Goal: Transaction & Acquisition: Purchase product/service

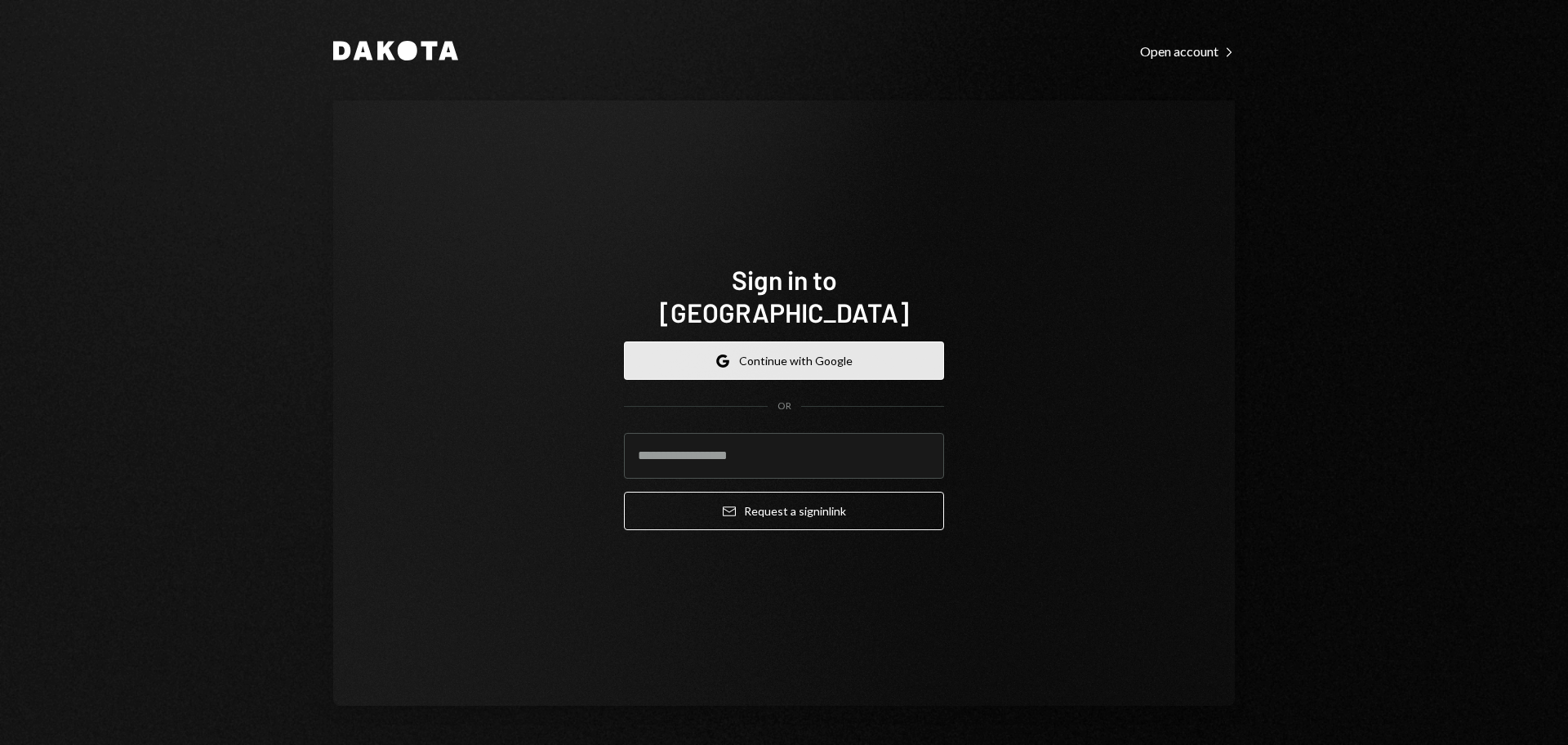
click at [794, 356] on button "Google Continue with Google" at bounding box center [784, 361] width 320 height 38
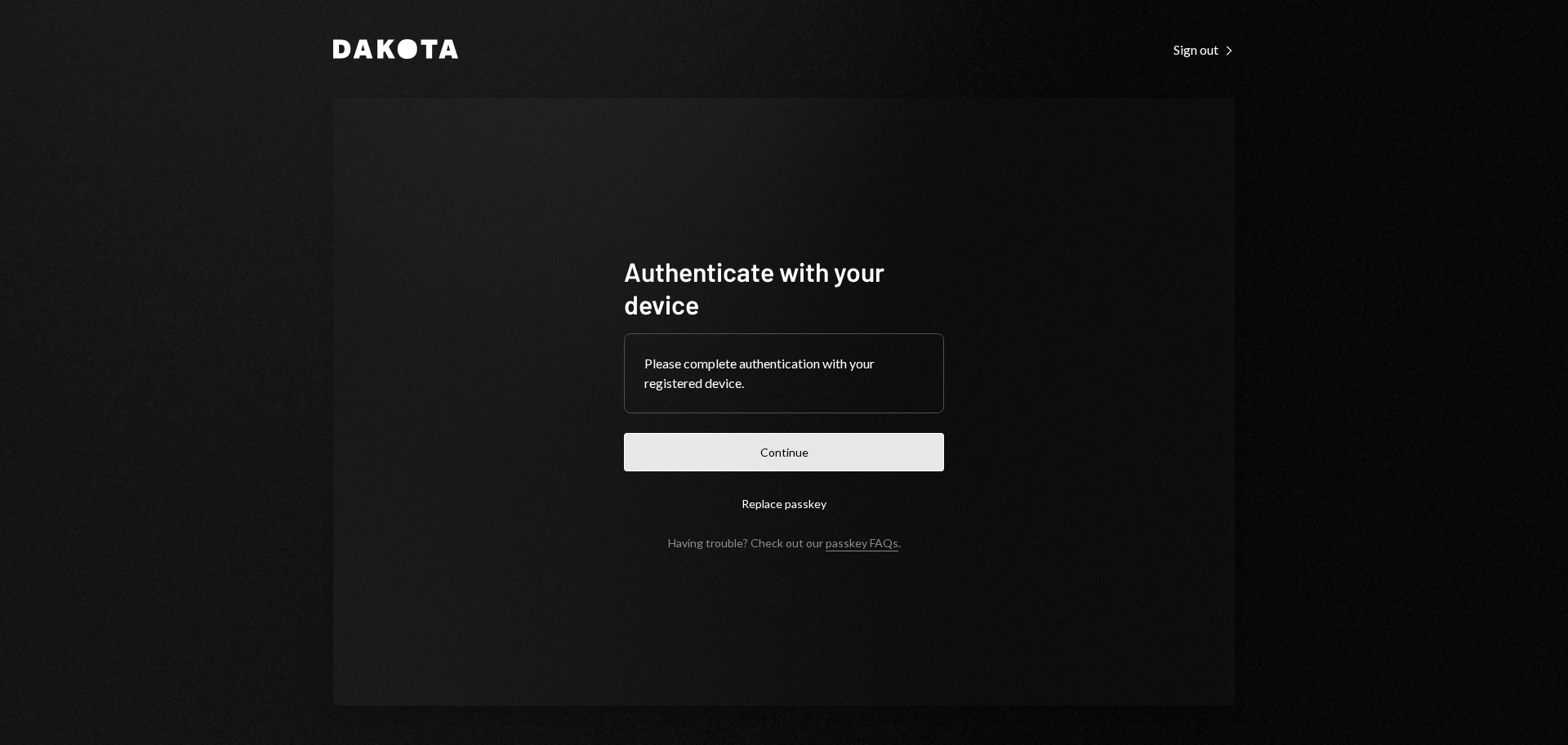
click at [851, 447] on button "Continue" at bounding box center [784, 452] width 320 height 38
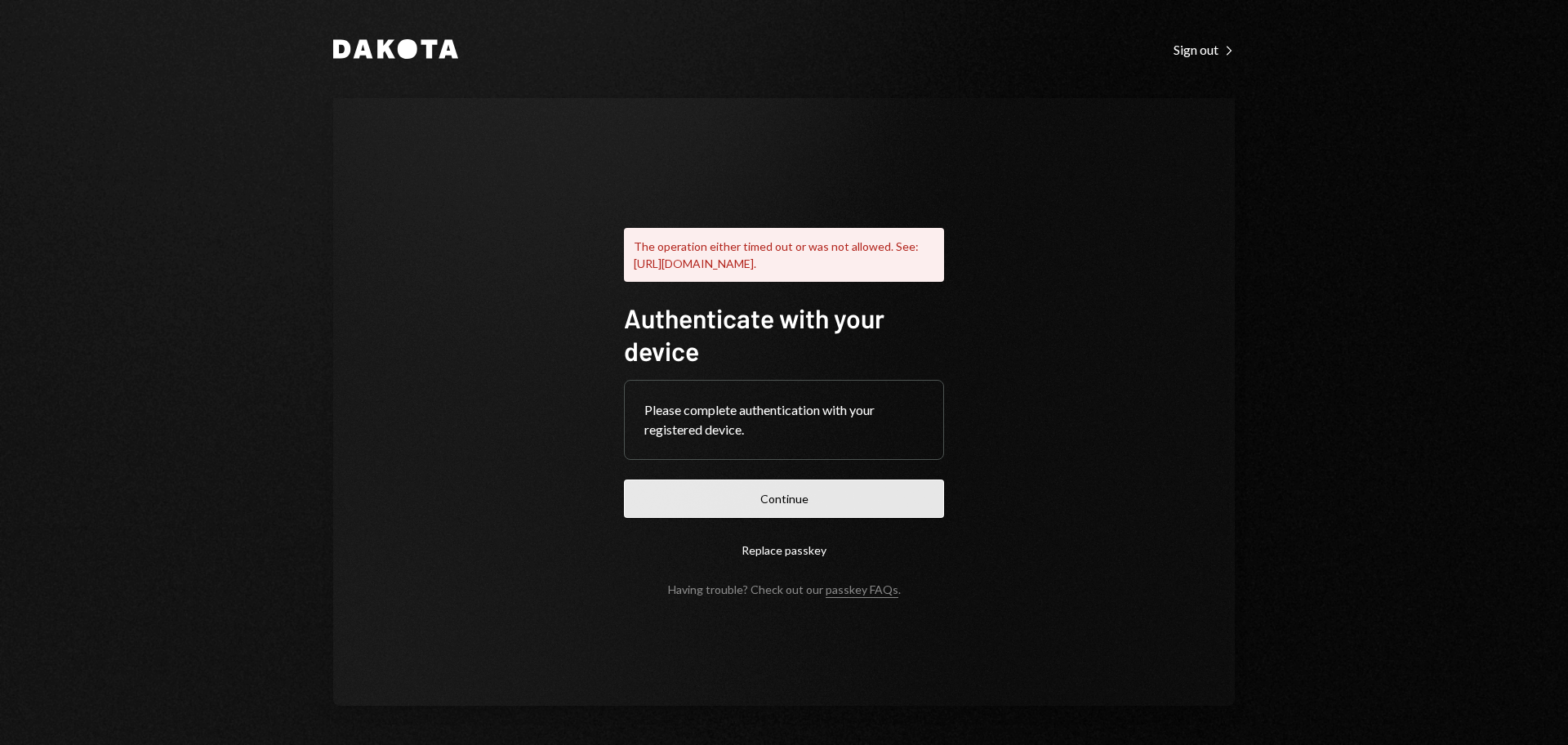
click at [835, 516] on button "Continue" at bounding box center [784, 498] width 320 height 38
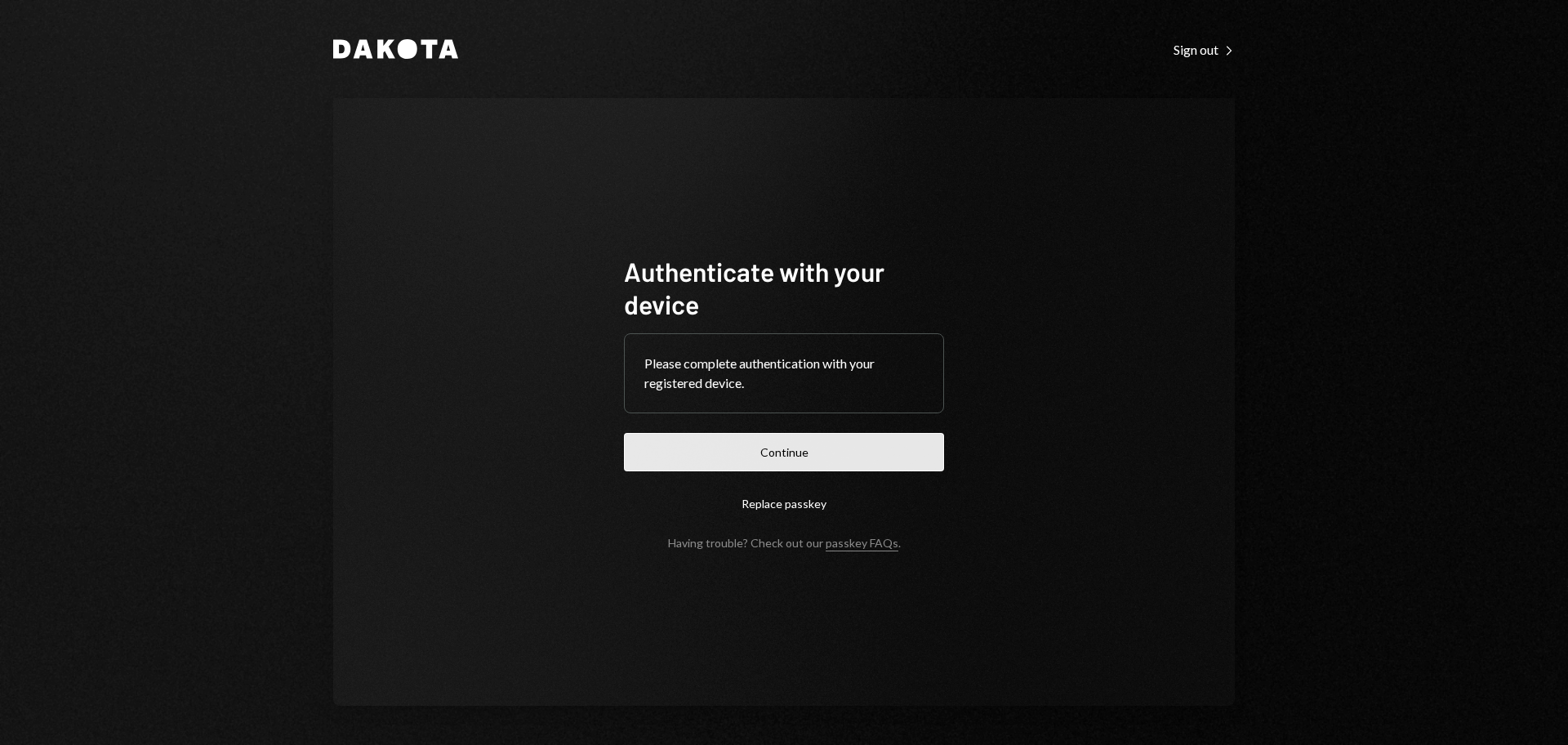
click at [778, 447] on button "Continue" at bounding box center [784, 452] width 320 height 38
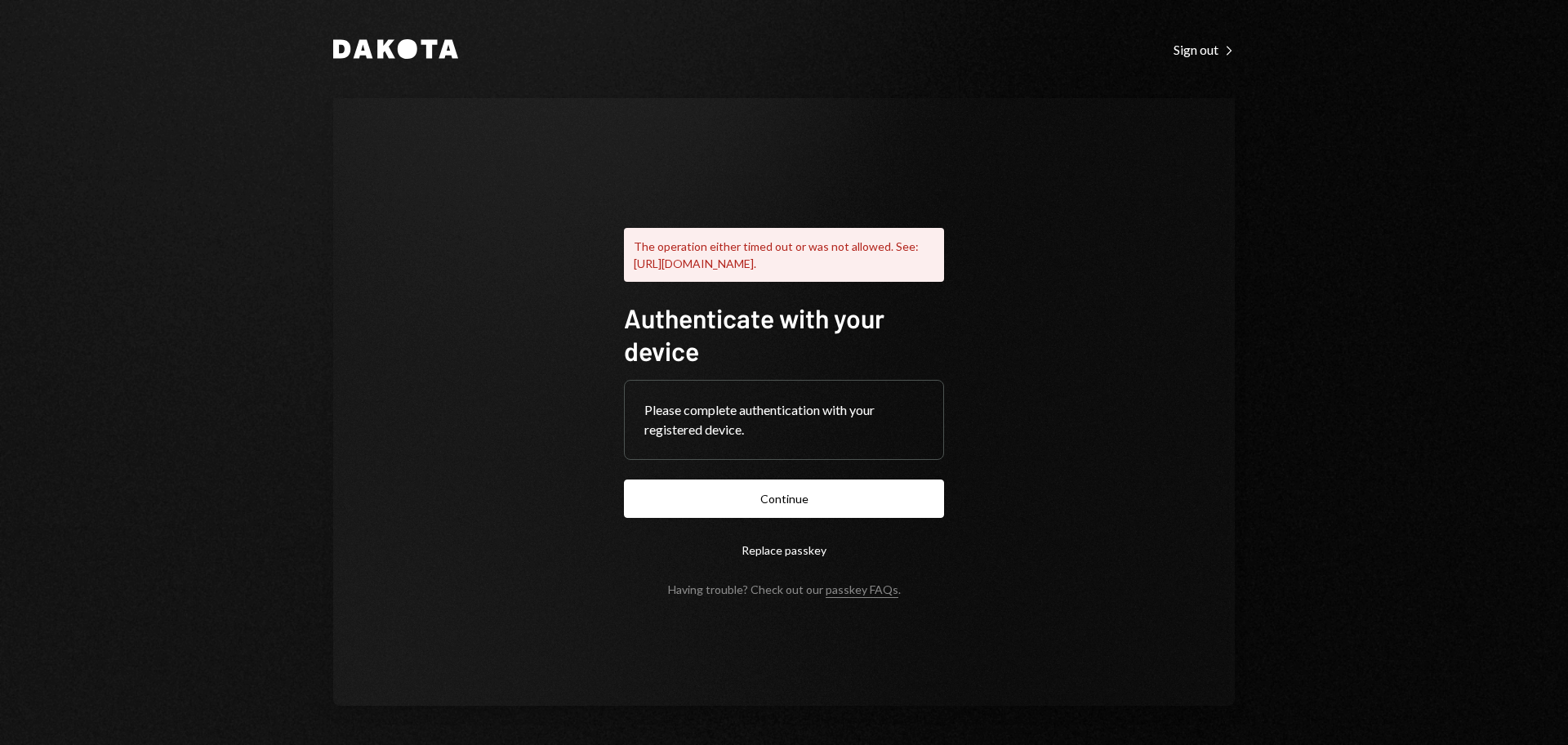
click at [884, 481] on form "Authenticate with your device Please complete authentication with your register…" at bounding box center [784, 448] width 320 height 295
click at [888, 483] on form "Authenticate with your device Please complete authentication with your register…" at bounding box center [784, 448] width 320 height 295
click at [897, 504] on button "Continue" at bounding box center [784, 498] width 320 height 38
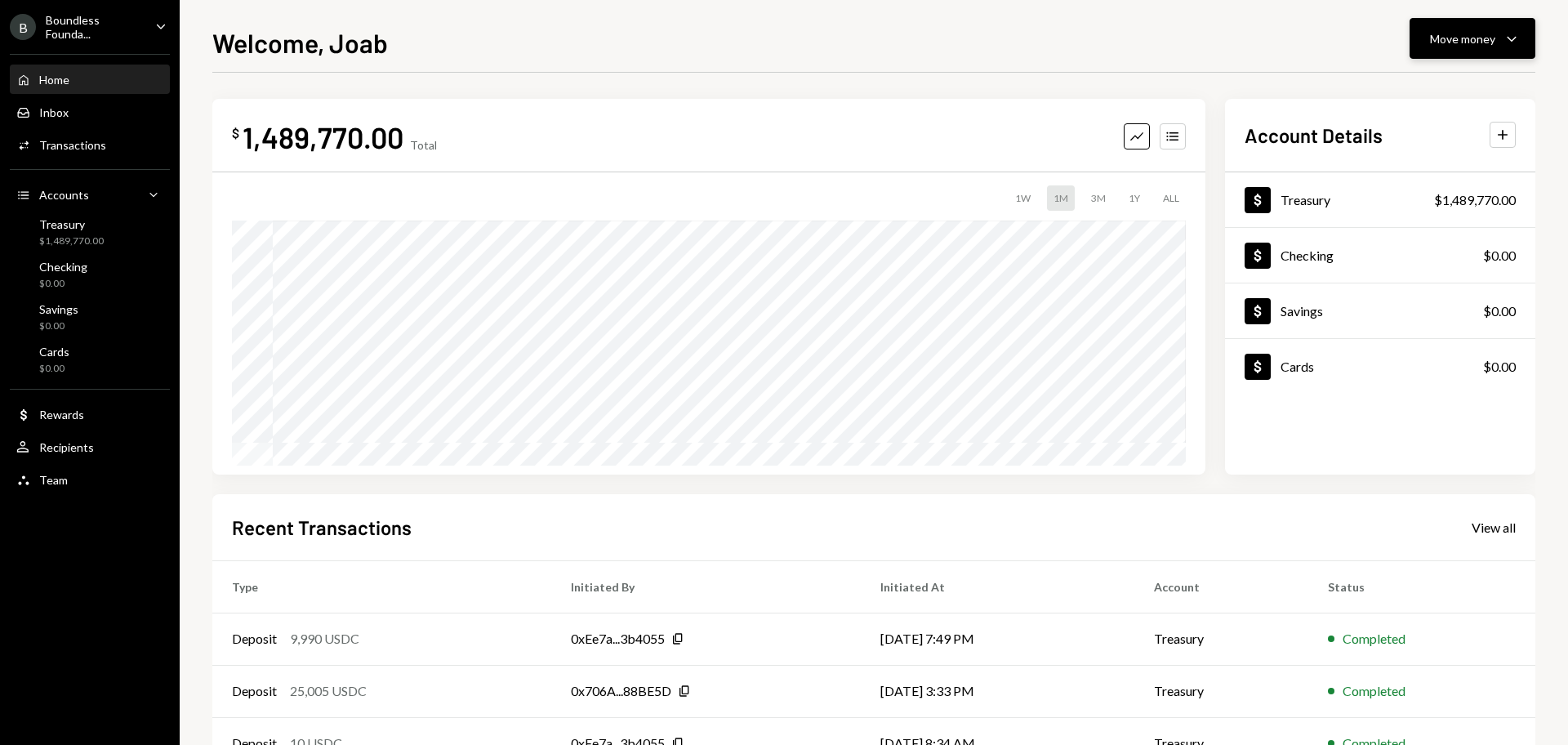
click at [1448, 21] on button "Move money Caret Down" at bounding box center [1472, 38] width 126 height 41
click at [1414, 96] on div "Send" at bounding box center [1459, 88] width 119 height 17
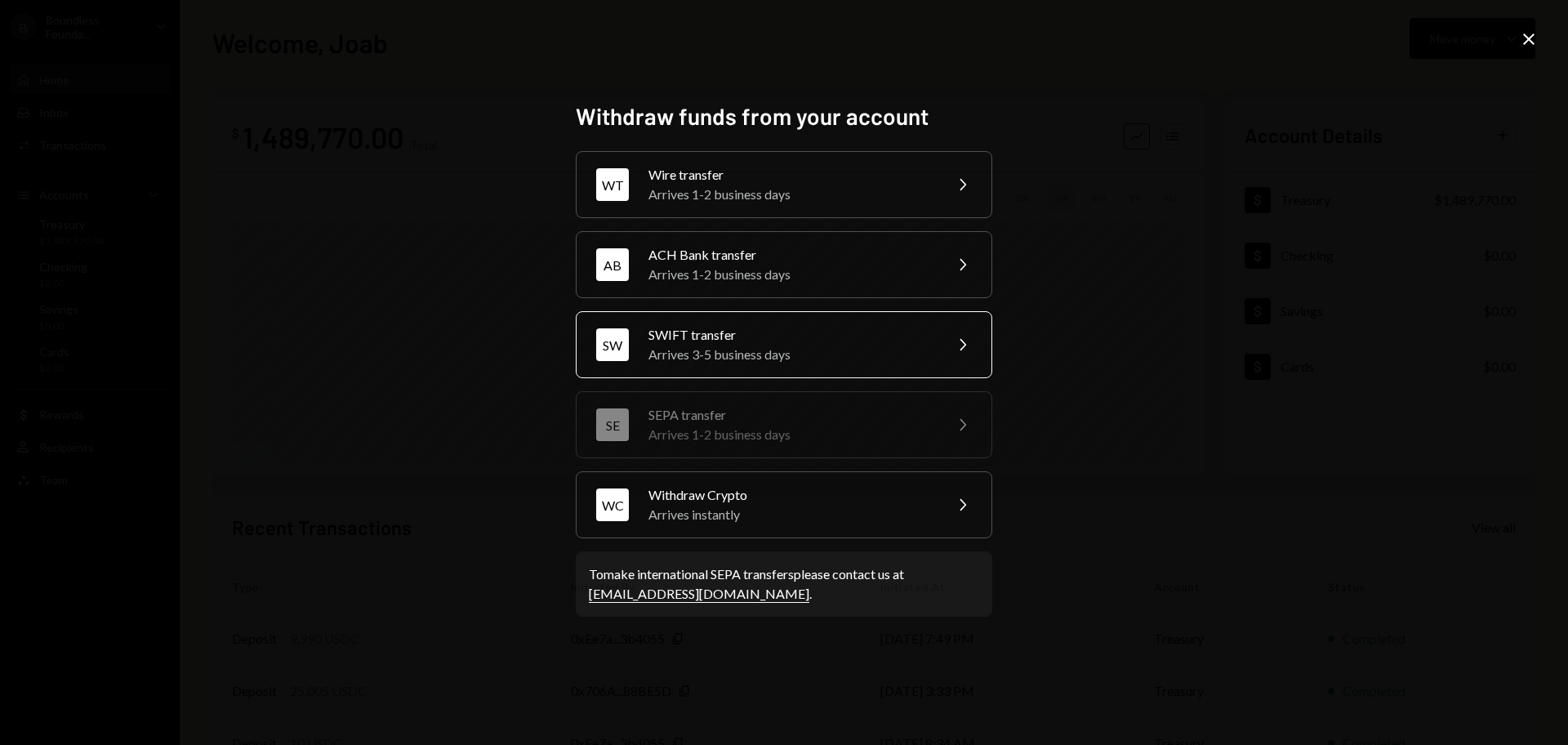
click at [741, 341] on div "SWIFT transfer" at bounding box center [790, 335] width 284 height 20
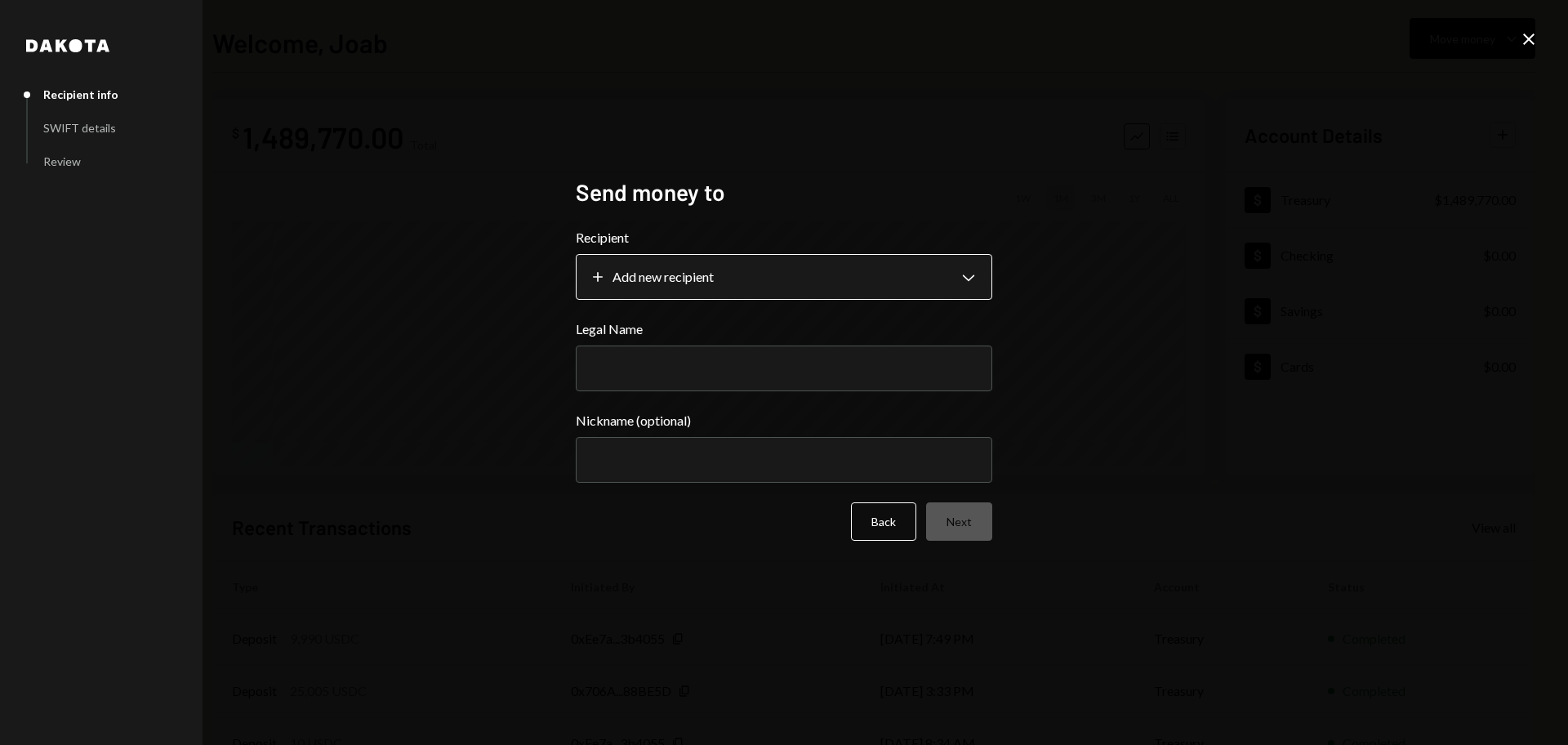
click at [784, 291] on body "**********" at bounding box center [784, 372] width 1568 height 745
click at [526, 361] on div "**********" at bounding box center [784, 372] width 1568 height 745
click at [1524, 53] on div "**********" at bounding box center [784, 372] width 1568 height 745
click at [1525, 47] on icon "Close" at bounding box center [1529, 40] width 20 height 20
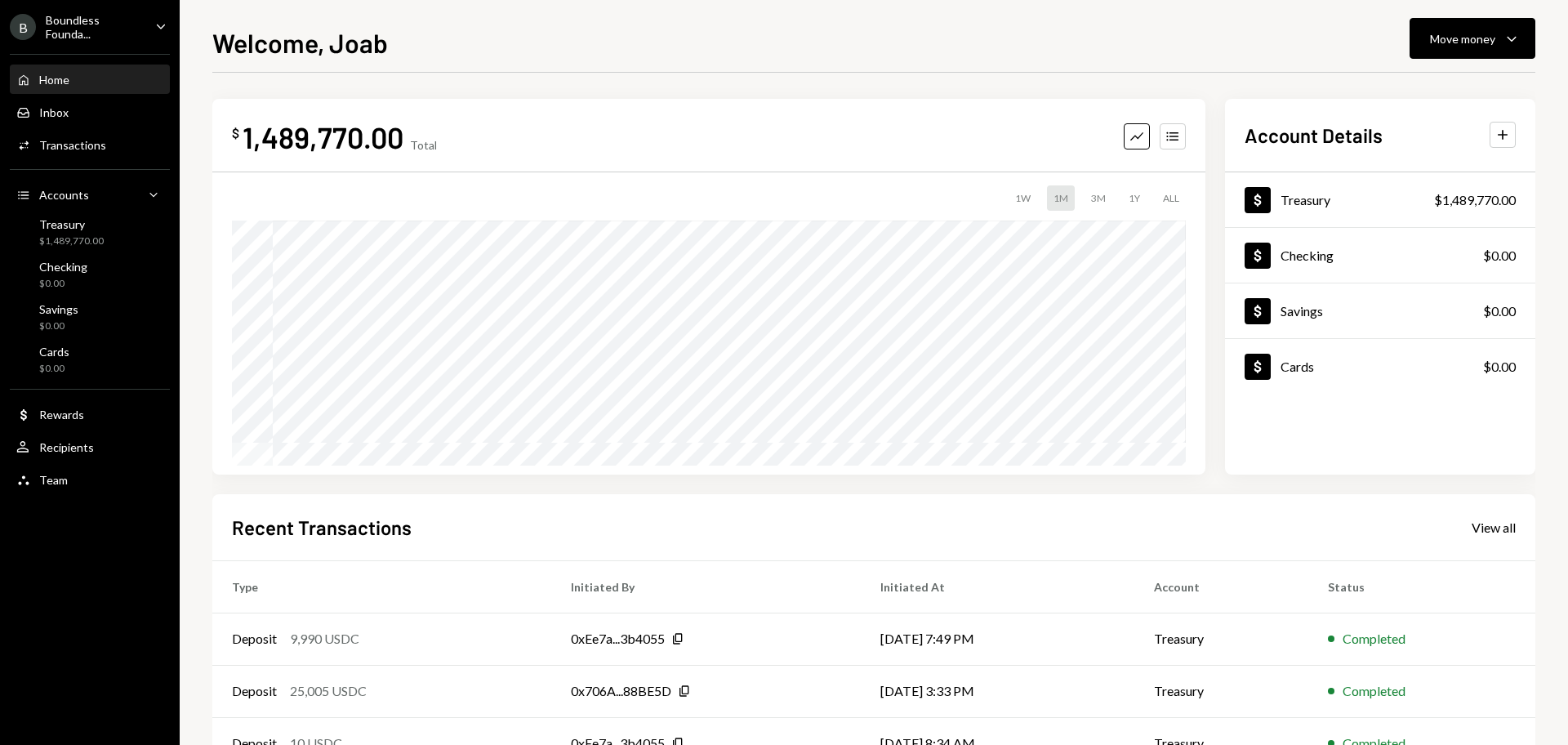
click at [1459, 60] on div "Welcome, Joab Move money Caret Down $ 1,489,770.00 Total Graph Accounts 1W 1M 3…" at bounding box center [874, 383] width 1323 height 721
click at [1456, 54] on button "Move money Caret Down" at bounding box center [1472, 38] width 126 height 41
click at [1428, 147] on div "Deposit Deposit" at bounding box center [1447, 161] width 164 height 37
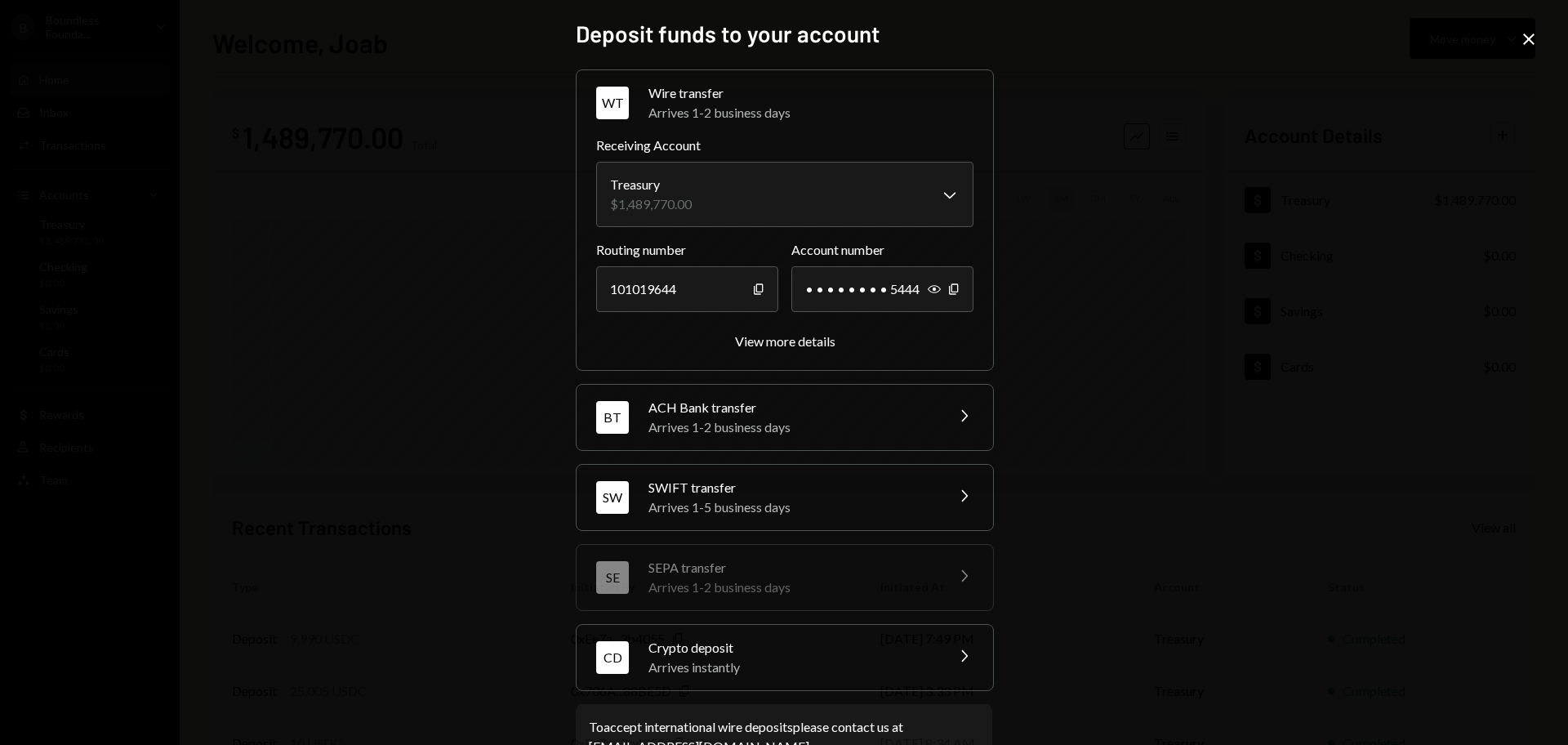
click at [738, 497] on div "Arrives 1-5 business days" at bounding box center [791, 507] width 286 height 20
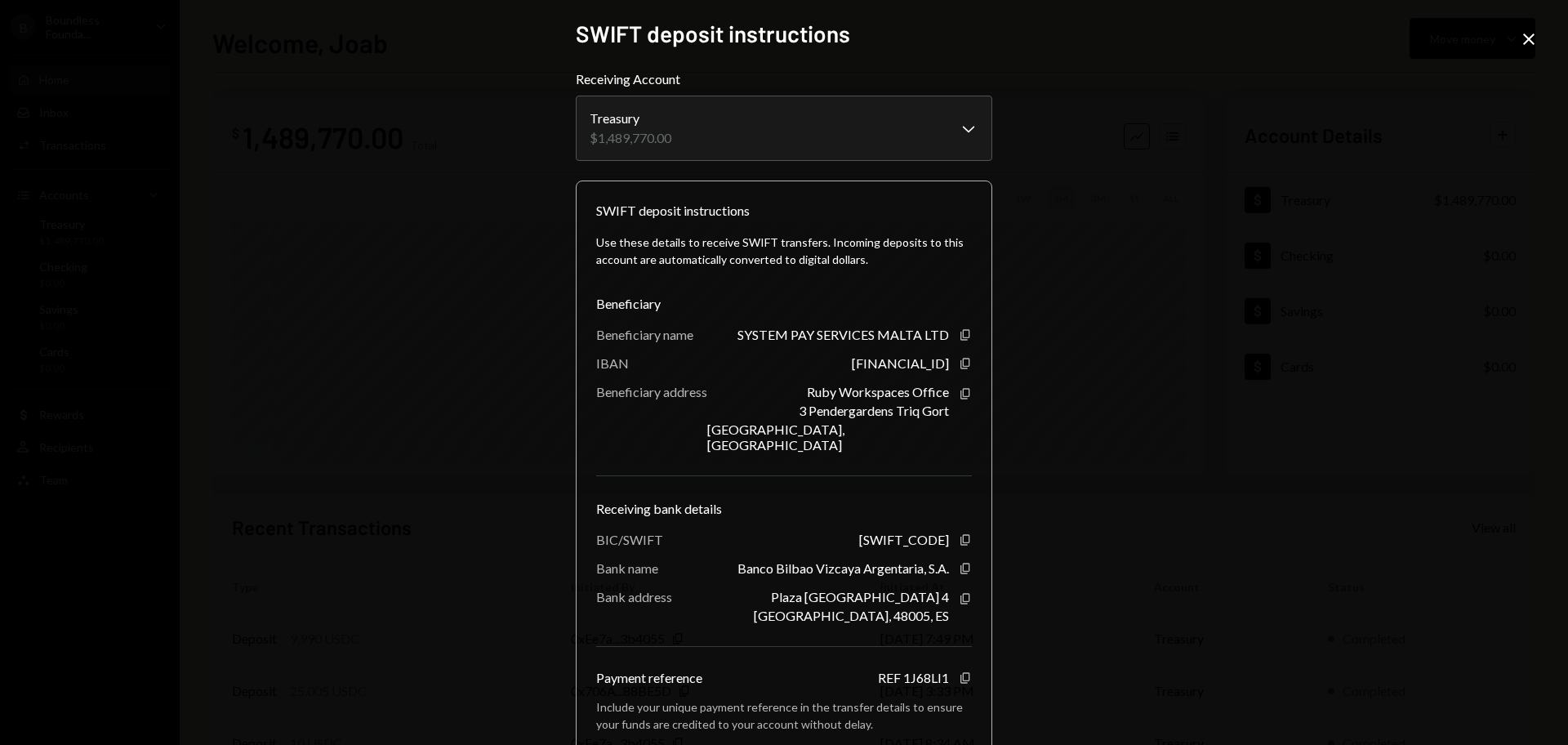
click at [1529, 33] on icon "Close" at bounding box center [1529, 40] width 20 height 20
